Goal: Task Accomplishment & Management: Complete application form

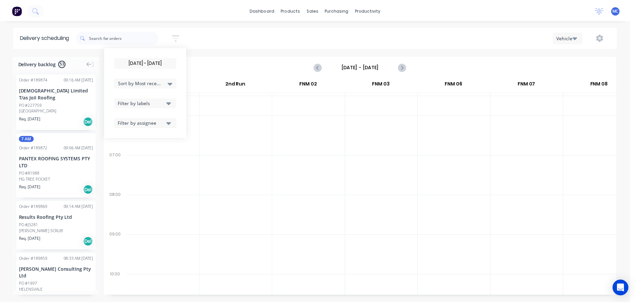
scroll to position [0, 0]
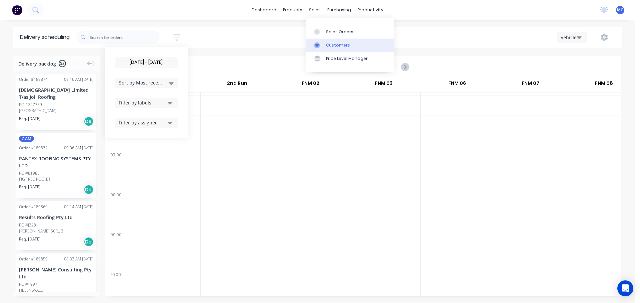
click at [335, 44] on div "Customers" at bounding box center [338, 45] width 24 height 6
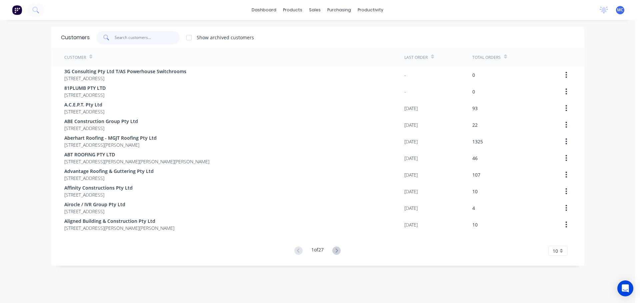
click at [121, 38] on input "text" at bounding box center [147, 37] width 65 height 13
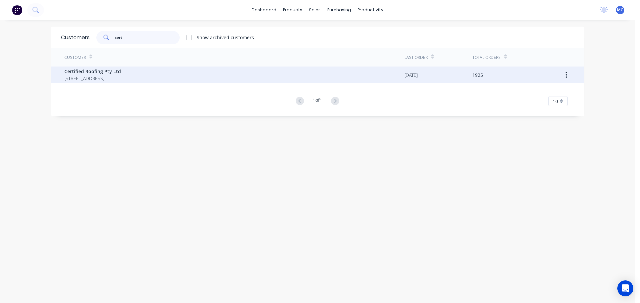
type input "cert"
click at [89, 68] on div "Certified Roofing Pty Ltd [STREET_ADDRESS]" at bounding box center [234, 75] width 340 height 17
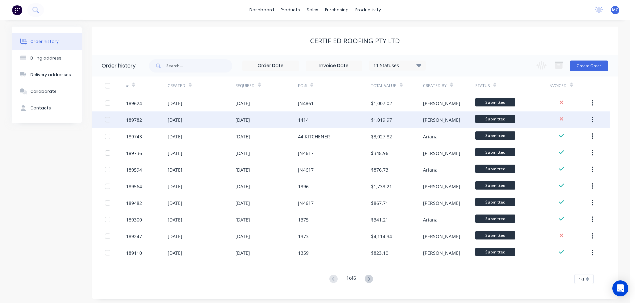
click at [323, 117] on div "1414" at bounding box center [334, 120] width 73 height 17
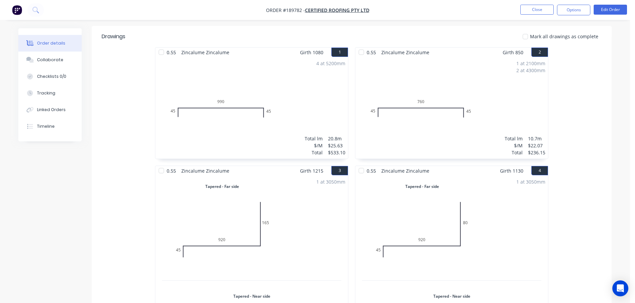
scroll to position [167, 0]
click at [619, 10] on button "Edit Order" at bounding box center [609, 10] width 33 height 10
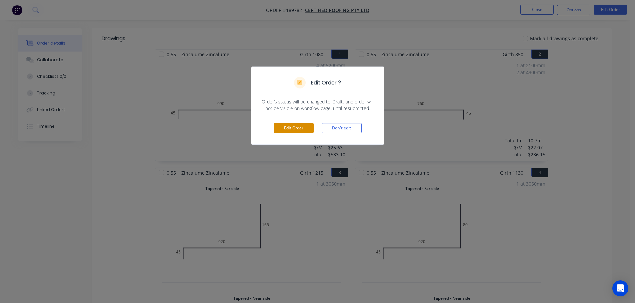
click at [288, 129] on button "Edit Order" at bounding box center [294, 128] width 40 height 10
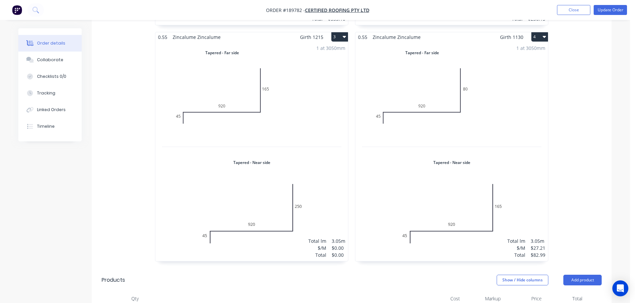
scroll to position [333, 0]
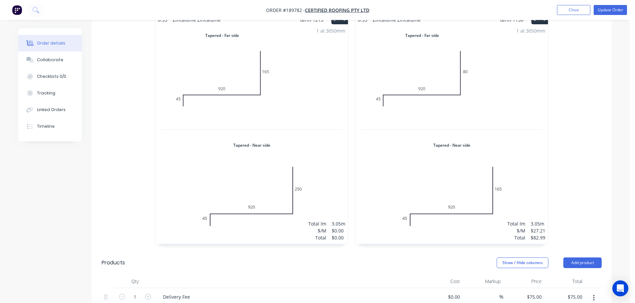
click at [257, 144] on div "1 at 3050mm Total lm $/M Total 3.05m $0.00 $0.00" at bounding box center [251, 135] width 193 height 220
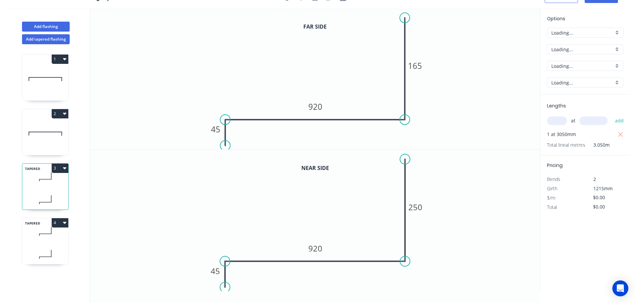
scroll to position [12, 0]
click at [417, 207] on tspan "250" at bounding box center [415, 207] width 14 height 11
click at [216, 272] on tspan "45" at bounding box center [215, 271] width 9 height 11
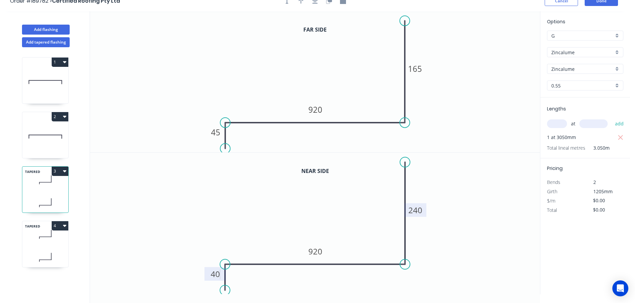
scroll to position [0, 0]
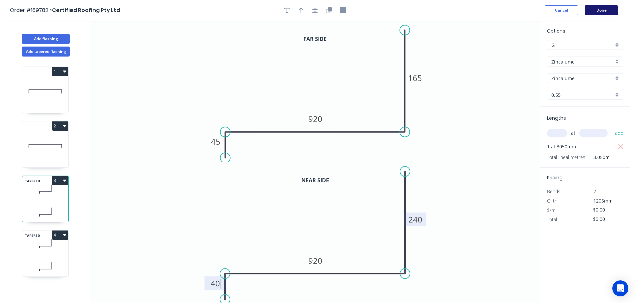
click at [602, 9] on button "Done" at bounding box center [600, 10] width 33 height 10
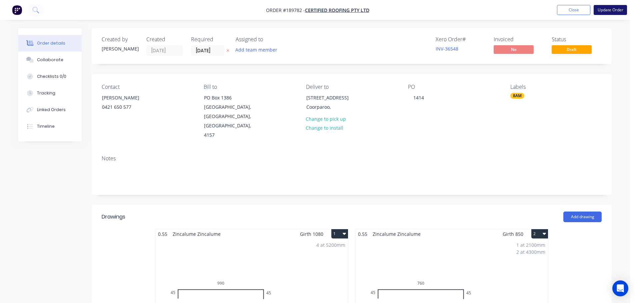
click at [613, 9] on button "Update Order" at bounding box center [609, 10] width 33 height 10
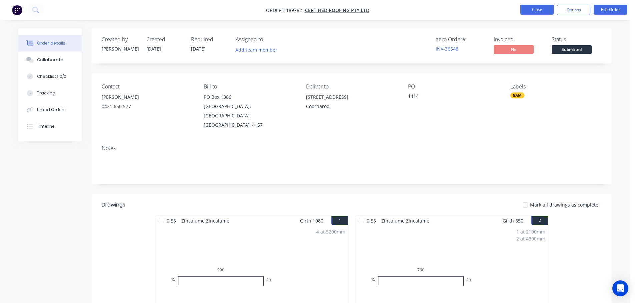
click at [534, 8] on button "Close" at bounding box center [536, 10] width 33 height 10
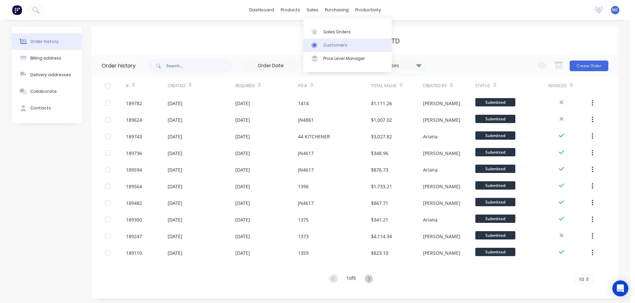
click at [333, 46] on div "Customers" at bounding box center [335, 45] width 24 height 6
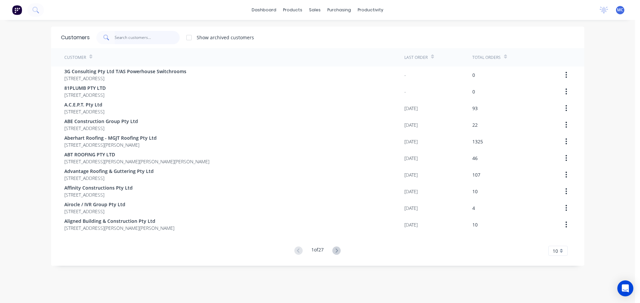
click at [125, 35] on input "text" at bounding box center [147, 37] width 65 height 13
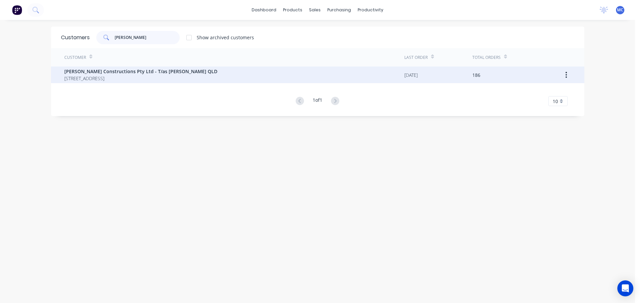
type input "[PERSON_NAME]"
click at [128, 72] on span "[PERSON_NAME] Constructions Pty Ltd - T/as [PERSON_NAME] QLD" at bounding box center [140, 71] width 153 height 7
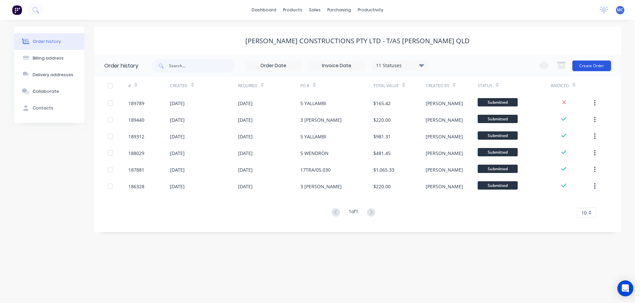
click at [588, 63] on button "Create Order" at bounding box center [591, 66] width 39 height 11
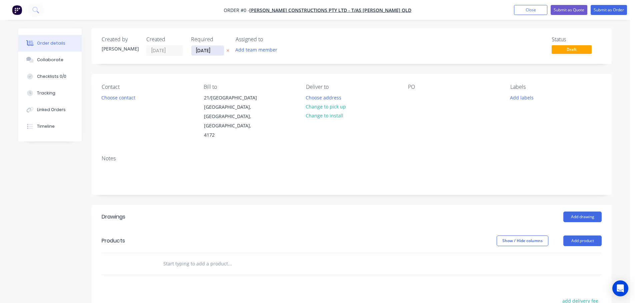
click at [208, 52] on input "[DATE]" at bounding box center [207, 51] width 33 height 10
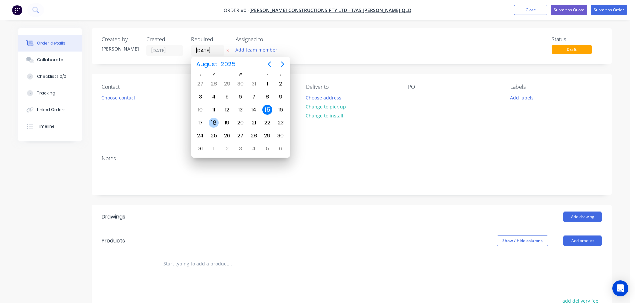
click at [213, 122] on div "18" at bounding box center [214, 123] width 10 height 10
type input "[DATE]"
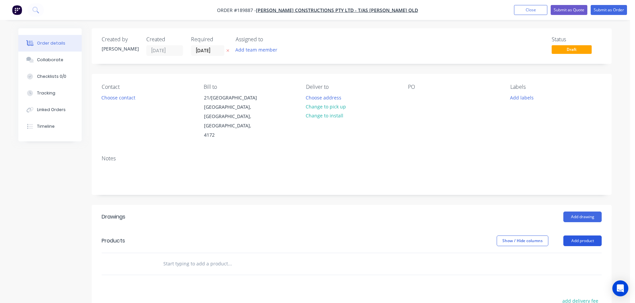
click at [586, 236] on button "Add product" at bounding box center [582, 241] width 38 height 11
click at [560, 253] on div "Product catalogue" at bounding box center [569, 258] width 51 height 10
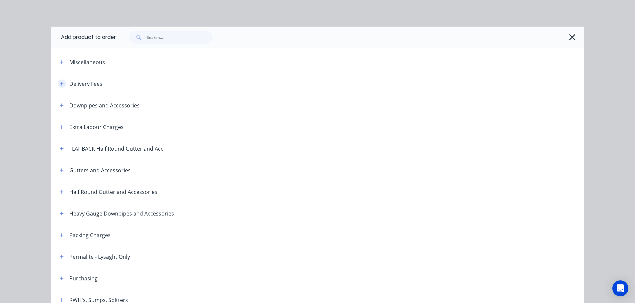
click at [60, 83] on icon "button" at bounding box center [62, 84] width 4 height 5
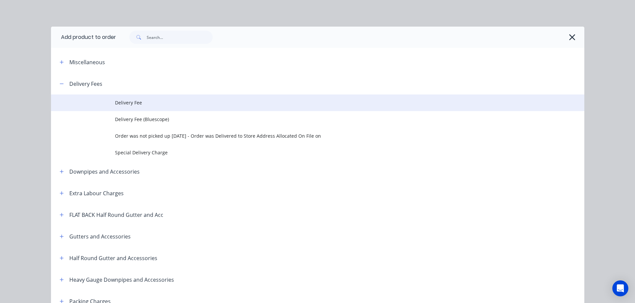
click at [134, 103] on span "Delivery Fee" at bounding box center [302, 102] width 375 height 7
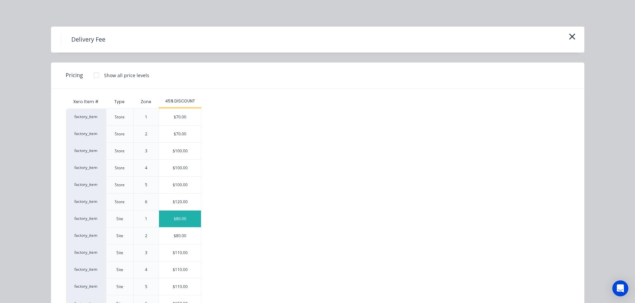
click at [181, 218] on div "$80.00" at bounding box center [180, 219] width 42 height 17
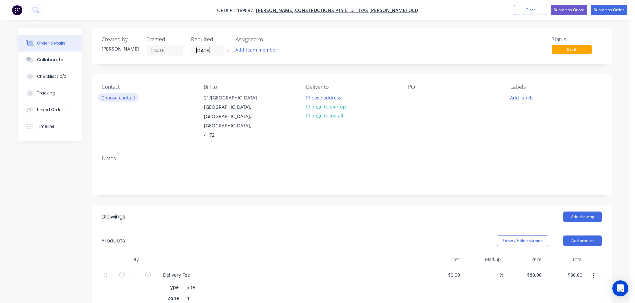
click at [118, 101] on button "Choose contact" at bounding box center [118, 97] width 41 height 9
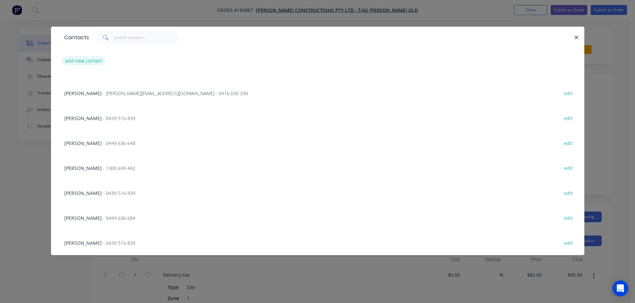
click at [83, 61] on button "add new contact" at bounding box center [84, 60] width 44 height 9
select select "AU"
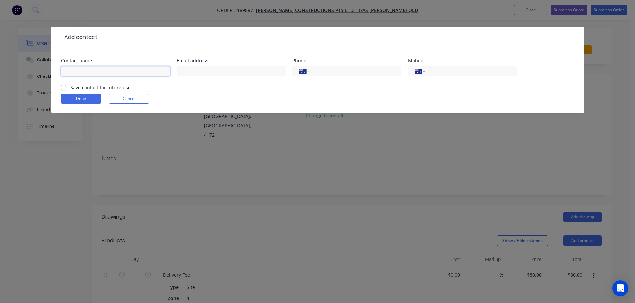
click at [74, 69] on input "text" at bounding box center [115, 71] width 109 height 10
type input "[PERSON_NAME]"
type input "0449 636 648"
click button "Done" at bounding box center [81, 99] width 40 height 10
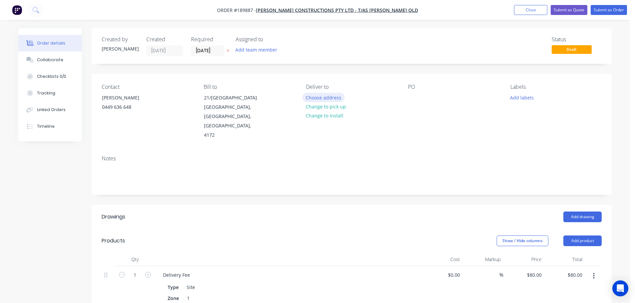
click at [327, 96] on button "Choose address" at bounding box center [323, 97] width 43 height 9
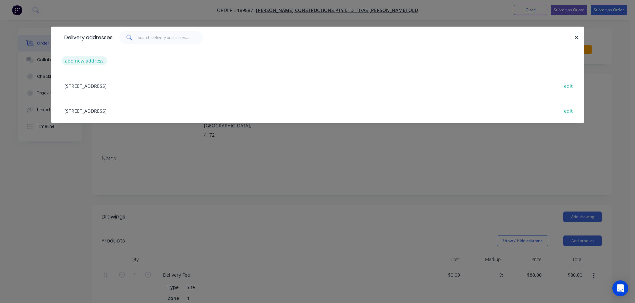
click at [85, 60] on button "add new address" at bounding box center [85, 60] width 46 height 9
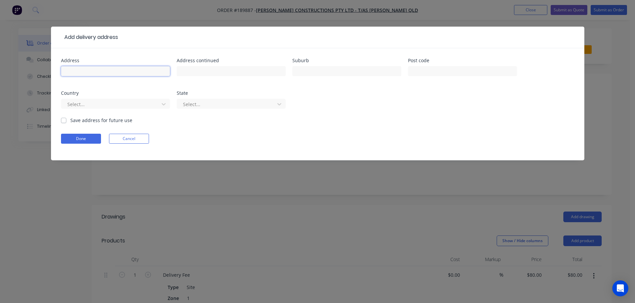
click at [71, 71] on input "text" at bounding box center [115, 71] width 109 height 10
type input "[STREET_ADDRESS]"
type input "Carina"
click button "Done" at bounding box center [81, 139] width 40 height 10
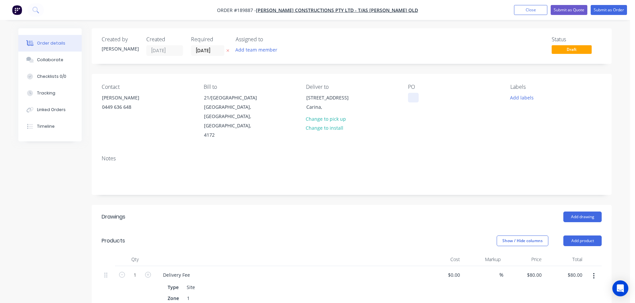
click at [412, 96] on div at bounding box center [413, 98] width 11 height 10
click at [578, 212] on button "Add drawing" at bounding box center [582, 217] width 38 height 11
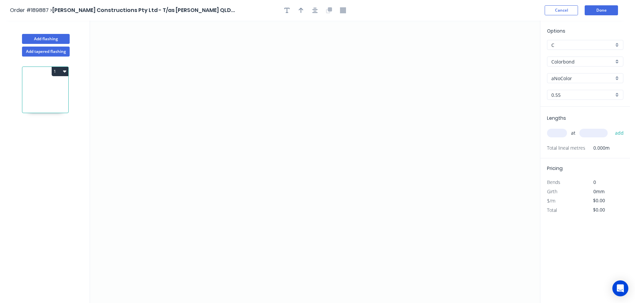
click at [569, 76] on input "aNoColor" at bounding box center [582, 78] width 62 height 7
click at [563, 125] on div "Dover White" at bounding box center [585, 128] width 76 height 12
type input "Dover White"
click at [555, 133] on input "text" at bounding box center [557, 133] width 20 height 9
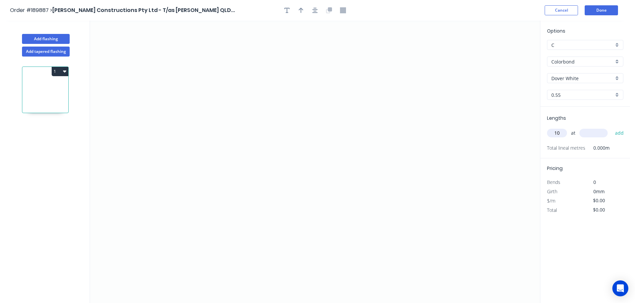
type input "10"
type input "6000"
click at [611, 128] on button "add" at bounding box center [619, 133] width 16 height 11
click at [252, 46] on icon "0" at bounding box center [315, 162] width 450 height 283
click at [274, 192] on icon "0" at bounding box center [315, 162] width 450 height 283
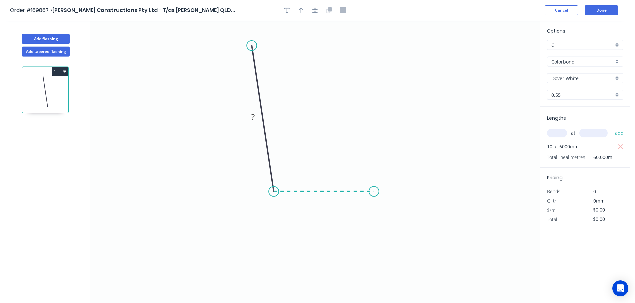
click at [374, 193] on icon "0 ?" at bounding box center [315, 162] width 450 height 283
click at [375, 229] on icon "0 ? ? ? º" at bounding box center [315, 162] width 450 height 283
click at [390, 251] on div "Crush & Fold" at bounding box center [408, 252] width 67 height 14
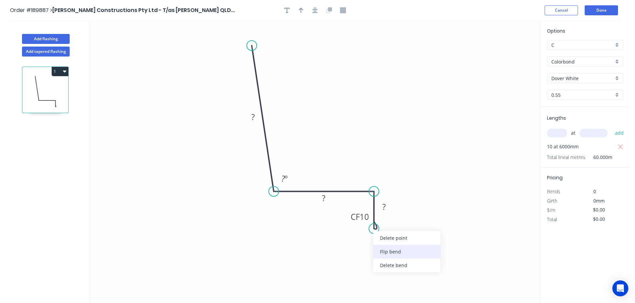
click at [398, 252] on div "Flip bend" at bounding box center [406, 252] width 67 height 14
drag, startPoint x: 400, startPoint y: 216, endPoint x: 351, endPoint y: 226, distance: 49.7
click at [355, 225] on rect at bounding box center [343, 227] width 27 height 14
click at [253, 117] on tspan "?" at bounding box center [252, 117] width 3 height 11
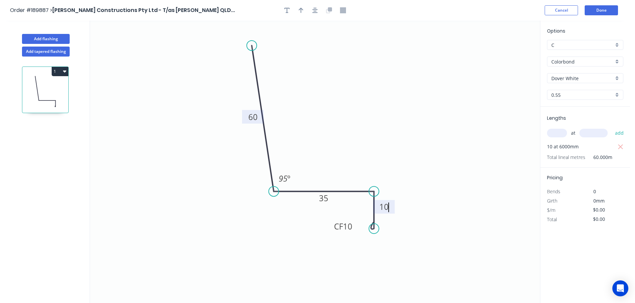
type input "$12.34"
click at [299, 11] on icon "button" at bounding box center [300, 10] width 5 height 6
click at [508, 53] on icon at bounding box center [506, 46] width 6 height 21
drag, startPoint x: 487, startPoint y: 59, endPoint x: 493, endPoint y: 55, distance: 7.3
click at [429, 77] on icon "0 60 35 CF 10 10 95 º" at bounding box center [315, 162] width 450 height 283
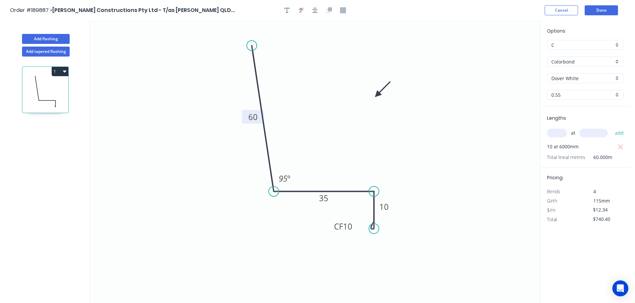
drag, startPoint x: 506, startPoint y: 53, endPoint x: 377, endPoint y: 95, distance: 135.7
click at [377, 95] on icon at bounding box center [382, 89] width 19 height 19
click at [66, 72] on button "1" at bounding box center [60, 71] width 17 height 9
click at [20, 88] on div "Duplicate" at bounding box center [36, 88] width 51 height 10
type input "$0.00"
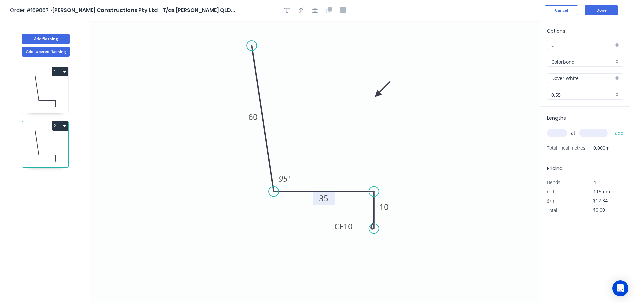
click at [323, 198] on tspan "35" at bounding box center [323, 198] width 9 height 11
click at [559, 131] on input "text" at bounding box center [557, 133] width 20 height 9
type input "4"
type input "6000"
click at [611, 128] on button "add" at bounding box center [619, 133] width 16 height 11
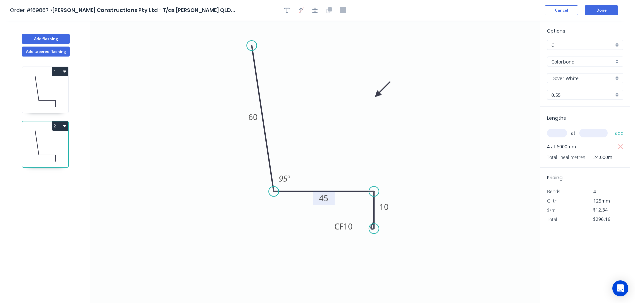
click at [64, 125] on icon "button" at bounding box center [64, 126] width 3 height 2
click at [17, 141] on div "Duplicate" at bounding box center [36, 143] width 51 height 10
type input "$0.00"
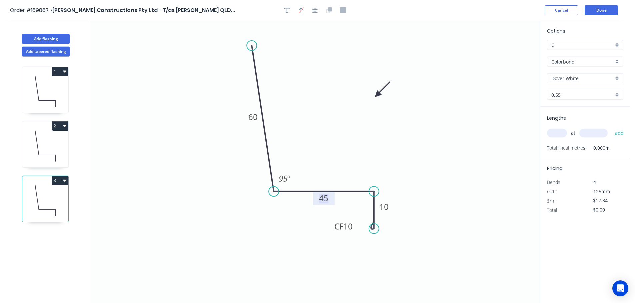
click at [324, 199] on tspan "45" at bounding box center [323, 198] width 9 height 11
click at [556, 132] on input "text" at bounding box center [557, 133] width 20 height 9
type input "1"
type input "5000"
click at [611, 128] on button "add" at bounding box center [619, 133] width 16 height 11
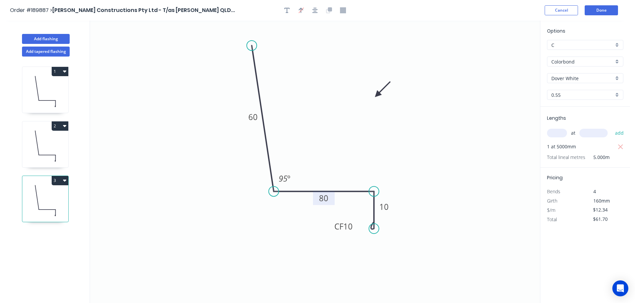
click at [64, 181] on icon "button" at bounding box center [64, 181] width 3 height 2
click at [31, 198] on div "Duplicate" at bounding box center [36, 198] width 51 height 10
type input "$0.00"
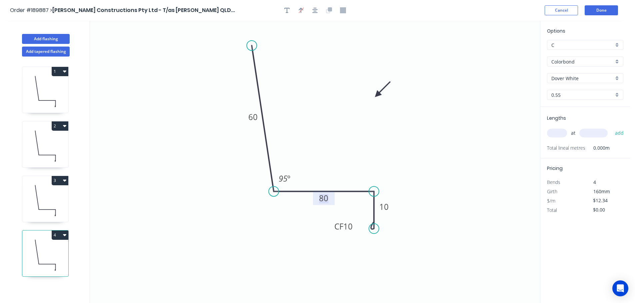
click at [324, 199] on tspan "80" at bounding box center [323, 198] width 9 height 11
click at [558, 133] on input "text" at bounding box center [557, 133] width 20 height 9
type input "1"
type input "6000"
click at [611, 128] on button "add" at bounding box center [619, 133] width 16 height 11
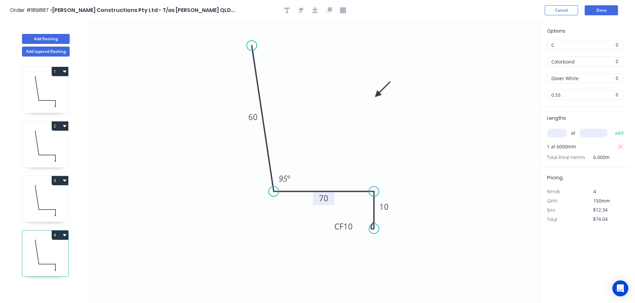
click at [66, 238] on icon "button" at bounding box center [64, 235] width 3 height 5
click at [21, 250] on div "Duplicate" at bounding box center [36, 252] width 51 height 10
type input "$0.00"
click at [325, 201] on tspan "70" at bounding box center [323, 198] width 9 height 11
click at [557, 134] on input "text" at bounding box center [557, 133] width 20 height 9
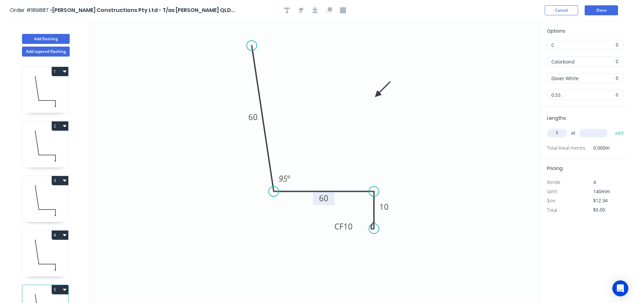
type input "1"
type input "5400"
click at [611, 128] on button "add" at bounding box center [619, 133] width 16 height 11
type input "$66.64"
click at [611, 14] on button "Done" at bounding box center [600, 10] width 33 height 10
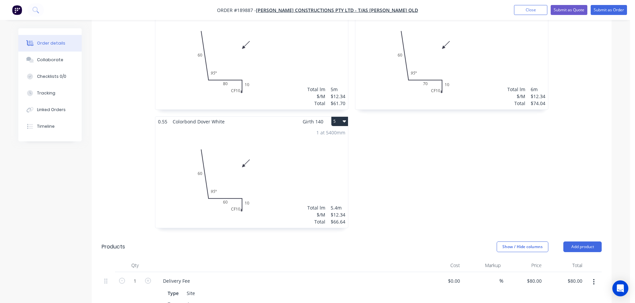
scroll to position [366, 0]
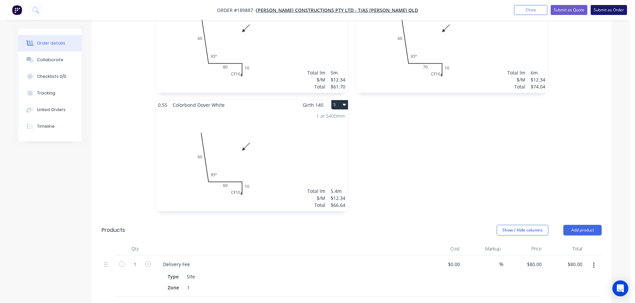
click at [614, 10] on button "Submit as Order" at bounding box center [608, 10] width 36 height 10
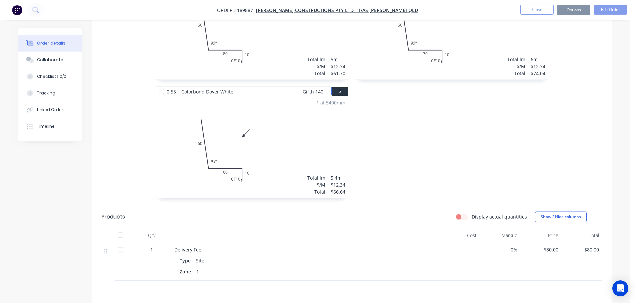
scroll to position [0, 0]
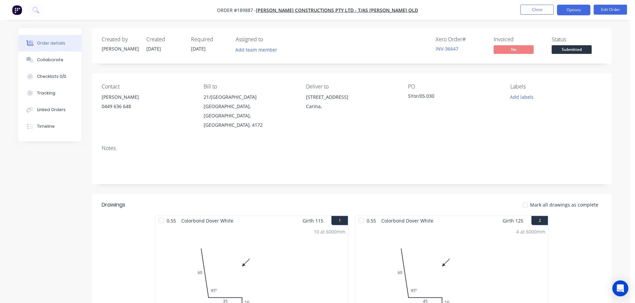
click at [573, 5] on button "Options" at bounding box center [573, 10] width 33 height 11
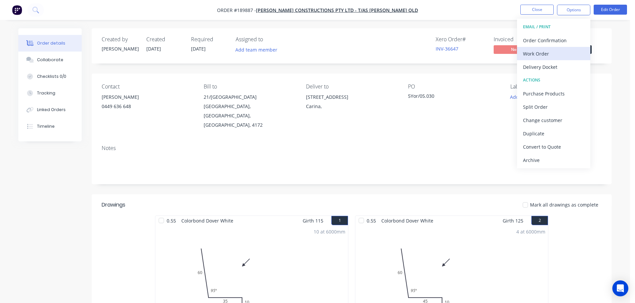
click at [533, 53] on div "Work Order" at bounding box center [553, 54] width 61 height 10
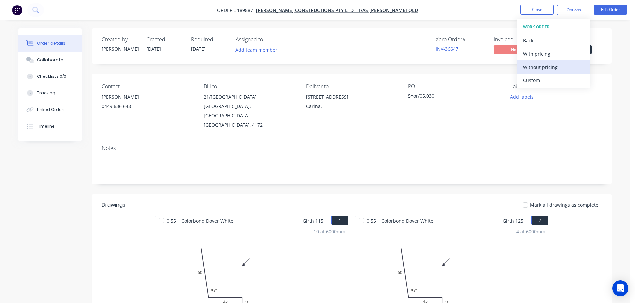
click at [534, 66] on div "Without pricing" at bounding box center [553, 67] width 61 height 10
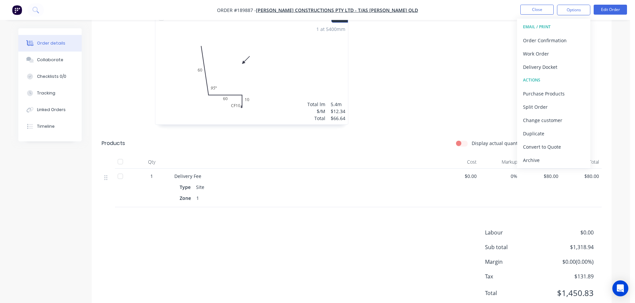
scroll to position [447, 0]
